Goal: Transaction & Acquisition: Subscribe to service/newsletter

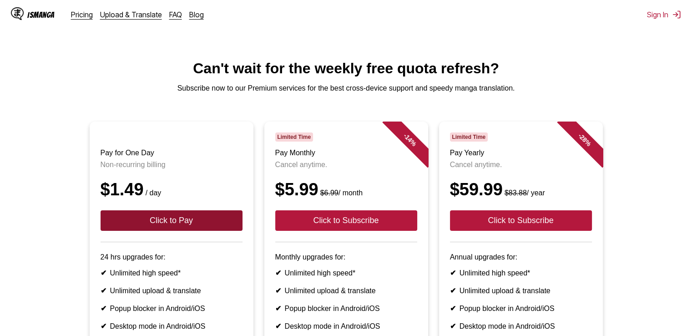
click at [160, 226] on button "Click to Pay" at bounding box center [171, 220] width 142 height 20
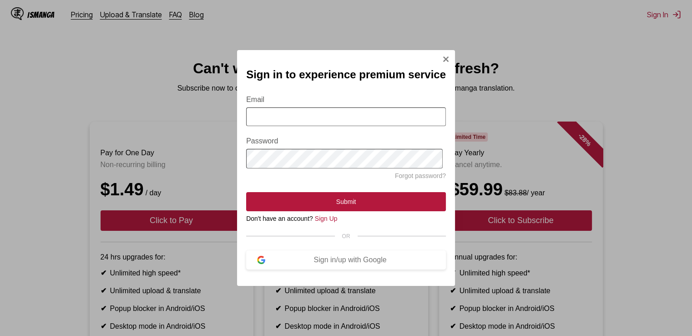
click at [311, 118] on input "Email" at bounding box center [346, 116] width 200 height 19
type input "**********"
click at [282, 187] on form "**********" at bounding box center [346, 148] width 200 height 126
click at [297, 255] on button "Sign in/up with Google" at bounding box center [346, 259] width 200 height 19
click at [293, 261] on div "Sign in/up with Google" at bounding box center [350, 260] width 170 height 8
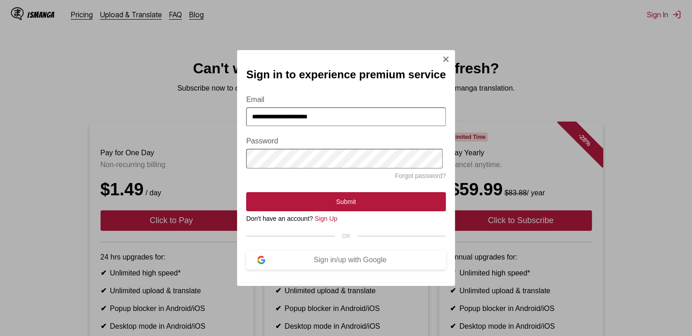
click at [306, 252] on section "**********" at bounding box center [346, 177] width 200 height 184
click at [300, 269] on button "Sign in/up with Google" at bounding box center [346, 259] width 200 height 19
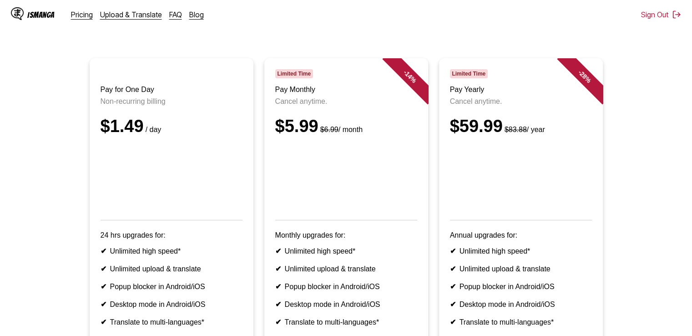
scroll to position [91, 0]
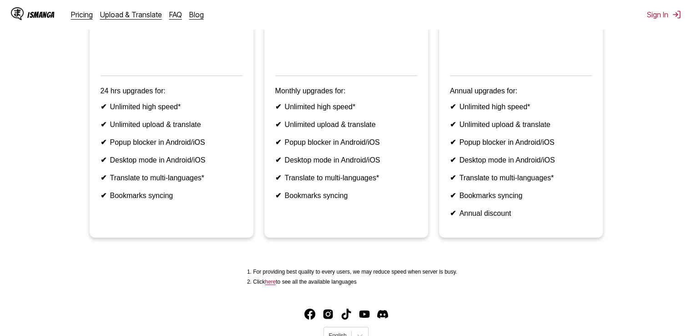
click at [151, 147] on ul "✔ Unlimited high speed* ✔ Unlimited upload & translate ✔ Popup blocker in Andro…" at bounding box center [171, 150] width 142 height 97
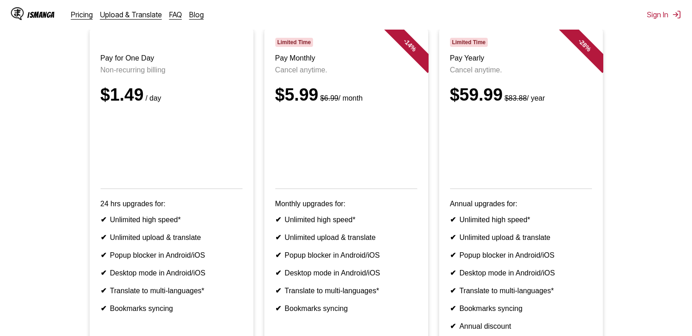
scroll to position [105, 0]
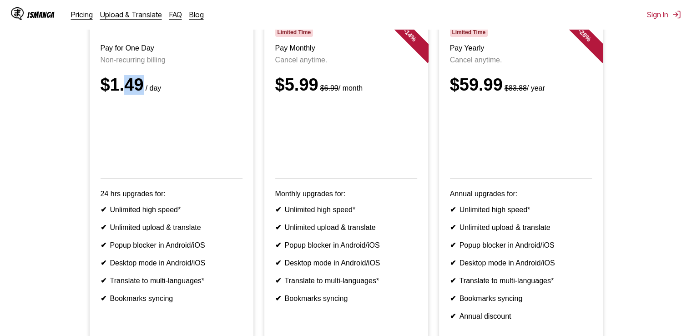
drag, startPoint x: 139, startPoint y: 81, endPoint x: 123, endPoint y: 104, distance: 27.9
click at [123, 104] on header "Pay for One Day Non-recurring billing $1.49 / day" at bounding box center [171, 103] width 142 height 151
click at [123, 95] on div "$1.49 / day" at bounding box center [171, 85] width 142 height 20
click at [133, 75] on header "Pay for One Day Non-recurring billing $1.49 / day" at bounding box center [171, 103] width 142 height 151
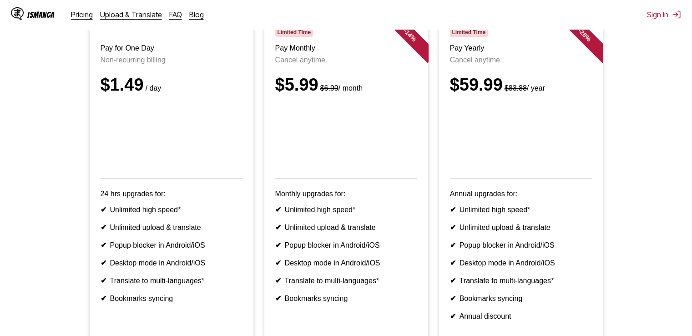
click at [215, 95] on div "$1.49 / day" at bounding box center [171, 85] width 142 height 20
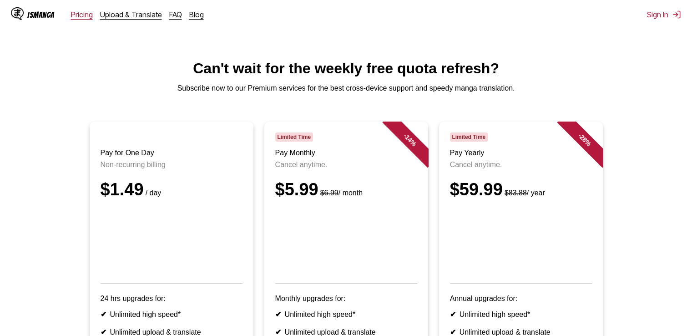
click at [82, 15] on link "Pricing" at bounding box center [82, 14] width 22 height 9
